Goal: Information Seeking & Learning: Learn about a topic

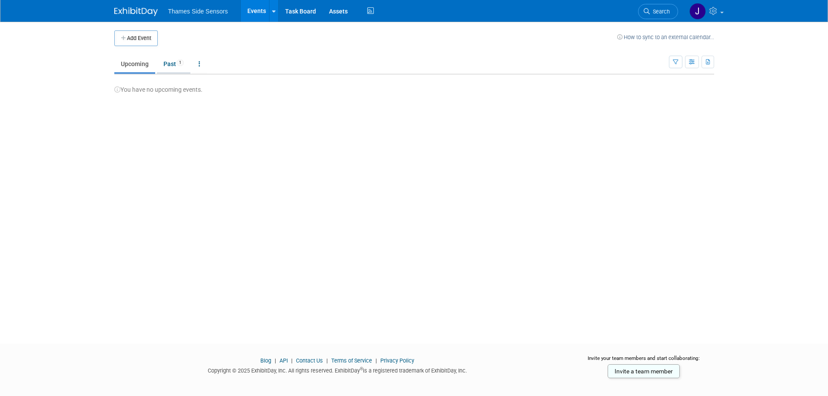
click at [168, 64] on link "Past 1" at bounding box center [173, 64] width 33 height 17
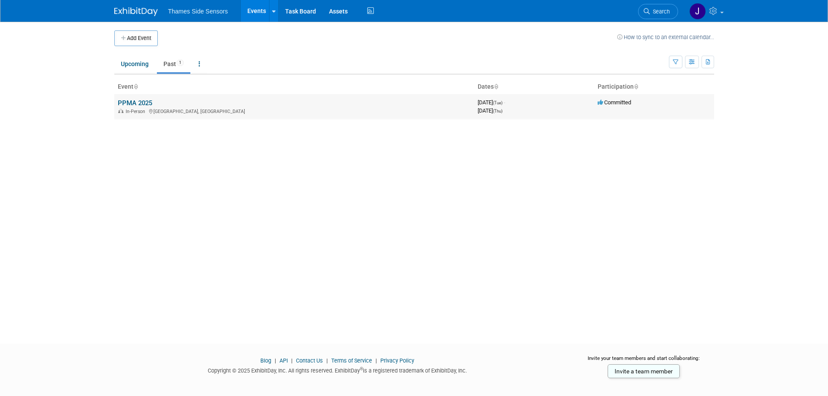
click at [139, 102] on link "PPMA 2025" at bounding box center [135, 103] width 34 height 8
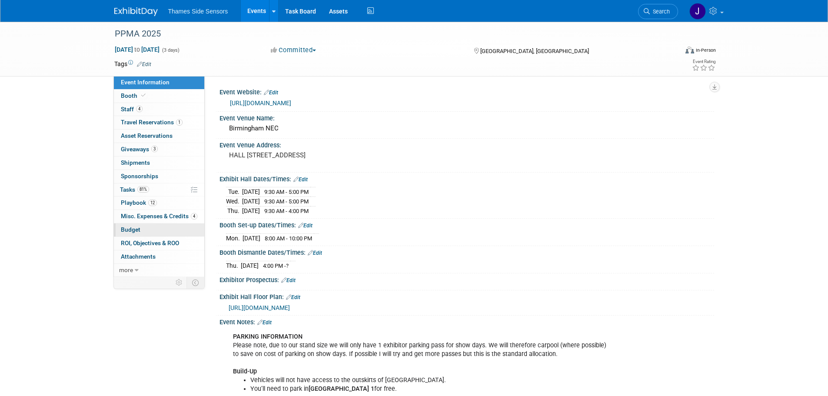
click at [139, 233] on span "Budget" at bounding box center [131, 229] width 20 height 7
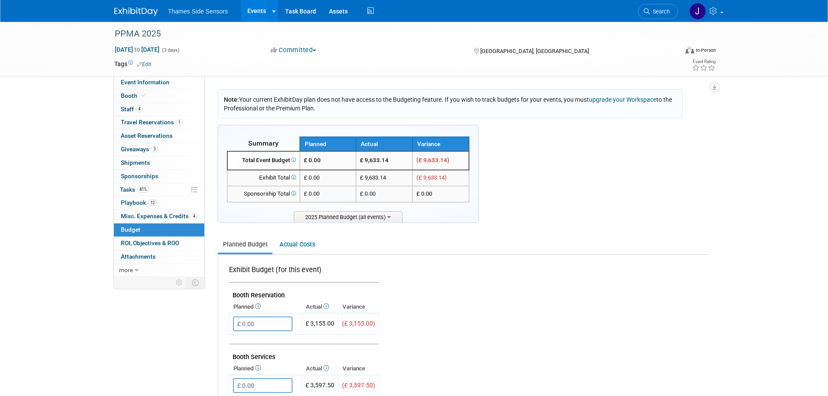
click at [346, 219] on span "2025 Planned Budget (all events)" at bounding box center [348, 216] width 109 height 11
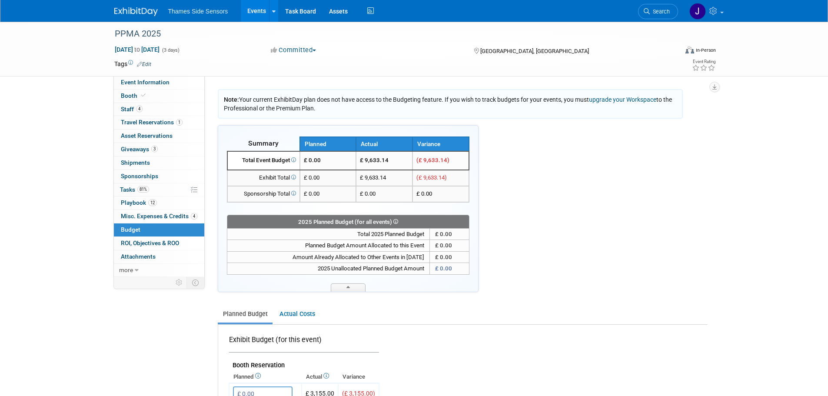
drag, startPoint x: 364, startPoint y: 163, endPoint x: 388, endPoint y: 181, distance: 29.5
click at [388, 181] on tbody "Total Event Budget £ 0.00 £ 9,633.14 (£ 9,633.14) £ 0.00 (£ 9,633.14) £ 0.00 £ …" at bounding box center [348, 176] width 242 height 51
click at [186, 218] on span "Misc. Expenses & Credits 4" at bounding box center [159, 215] width 76 height 7
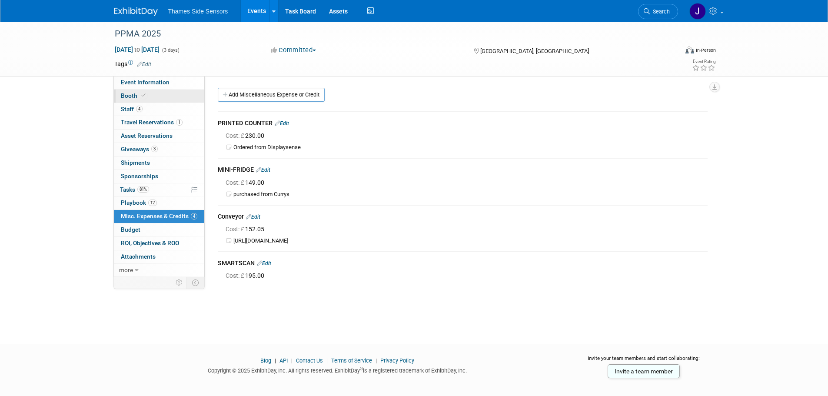
click at [181, 97] on link "Booth" at bounding box center [159, 95] width 90 height 13
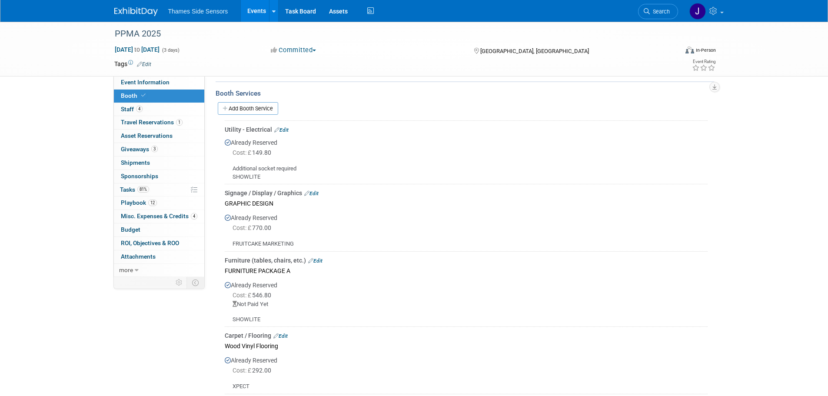
scroll to position [139, 0]
click at [356, 210] on div "Already Reserved Cost: £ 770.00" at bounding box center [466, 227] width 483 height 39
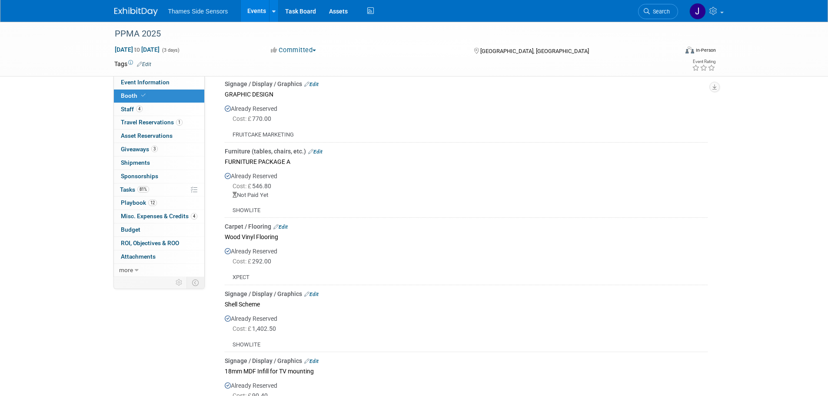
scroll to position [245, 0]
click at [175, 318] on div "Event Information Event Info Booth Booth 4 Staff 4 Staff 1 Travel Reservations …" at bounding box center [414, 169] width 613 height 786
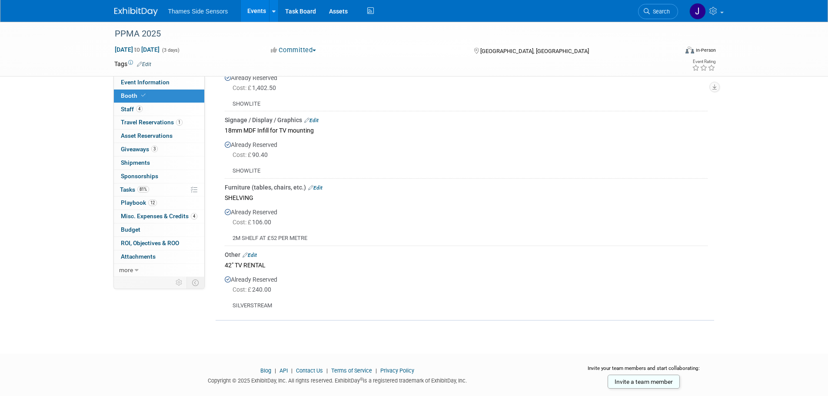
scroll to position [489, 0]
click at [156, 219] on span "Misc. Expenses & Credits 4" at bounding box center [159, 215] width 76 height 7
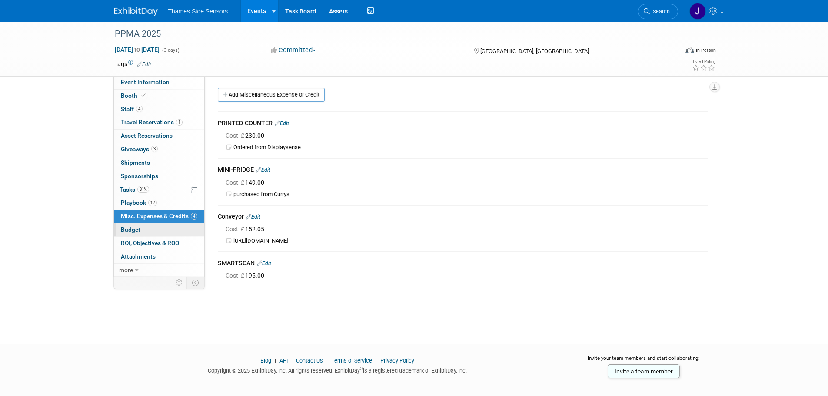
click at [171, 229] on link "Budget" at bounding box center [159, 229] width 90 height 13
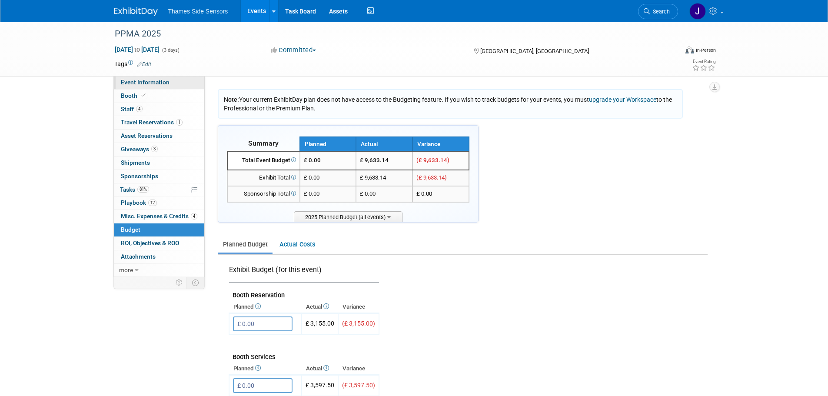
click at [167, 83] on span "Event Information" at bounding box center [145, 82] width 49 height 7
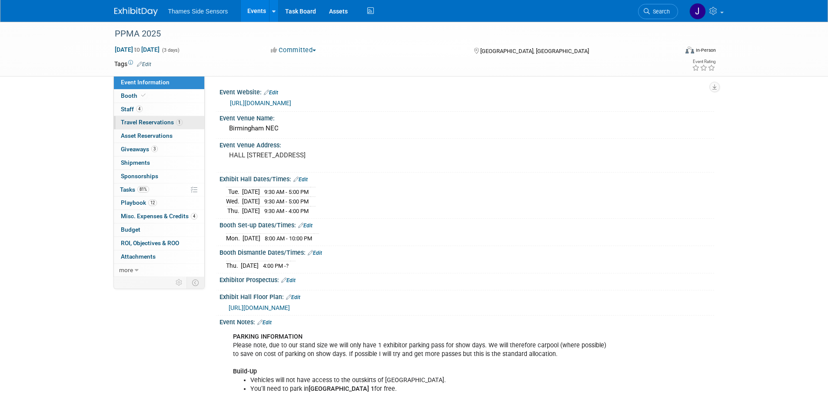
click at [176, 119] on span "Travel Reservations 1" at bounding box center [152, 122] width 62 height 7
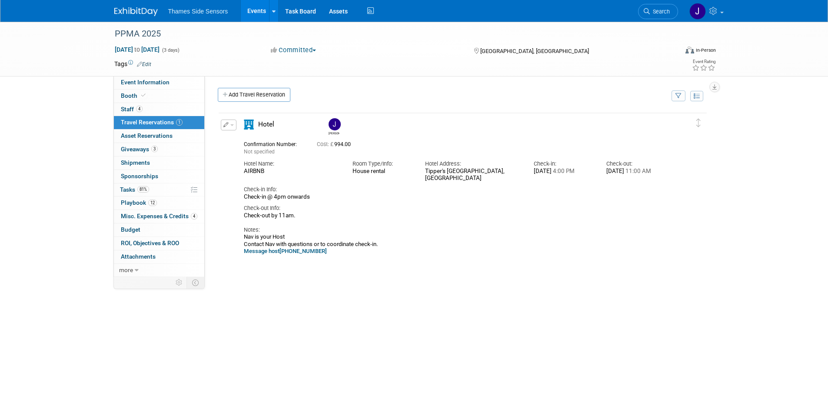
click at [364, 222] on div "Notes: Nav is your Host Contact Nav with questions or to coordinate check-in. M…" at bounding box center [455, 237] width 422 height 36
click at [156, 133] on span "Asset Reservations 0" at bounding box center [147, 135] width 52 height 7
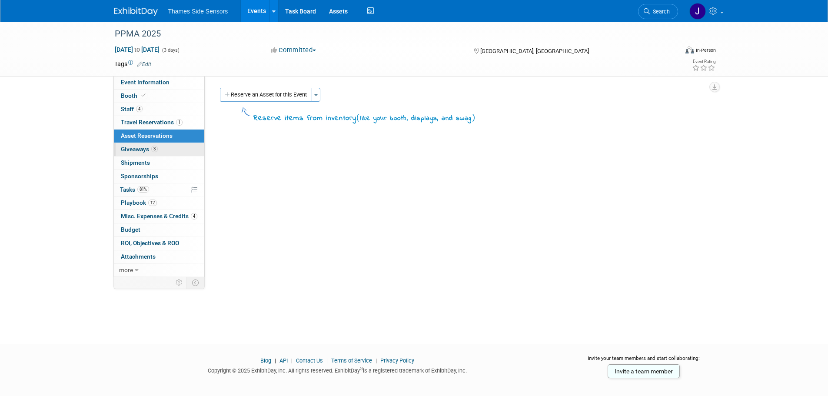
click at [159, 152] on link "3 Giveaways 3" at bounding box center [159, 149] width 90 height 13
